Goal: Check status: Check status

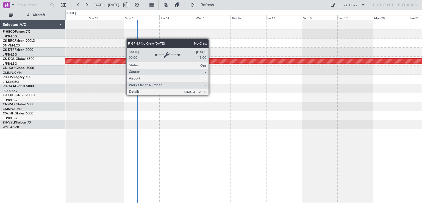
click at [310, 96] on div "Planned Maint London ([GEOGRAPHIC_DATA])" at bounding box center [243, 74] width 356 height 109
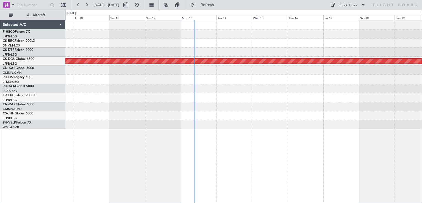
click at [254, 147] on div "Planned Maint London ([GEOGRAPHIC_DATA])" at bounding box center [243, 111] width 356 height 183
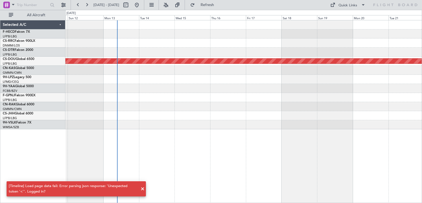
click at [127, 96] on div at bounding box center [243, 97] width 356 height 9
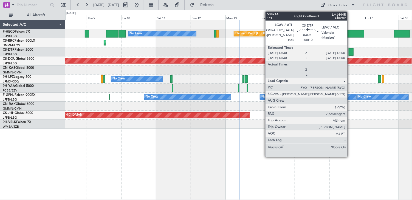
click at [350, 53] on div at bounding box center [351, 51] width 5 height 7
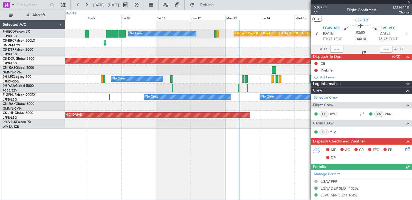
click at [321, 7] on span "538714" at bounding box center [320, 7] width 13 height 6
